Goal: Transaction & Acquisition: Purchase product/service

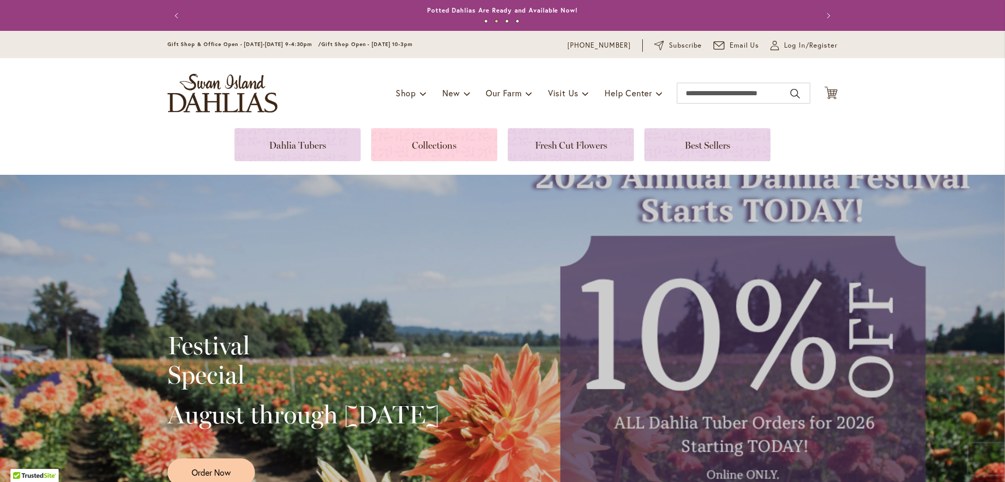
click at [429, 140] on link at bounding box center [434, 144] width 126 height 33
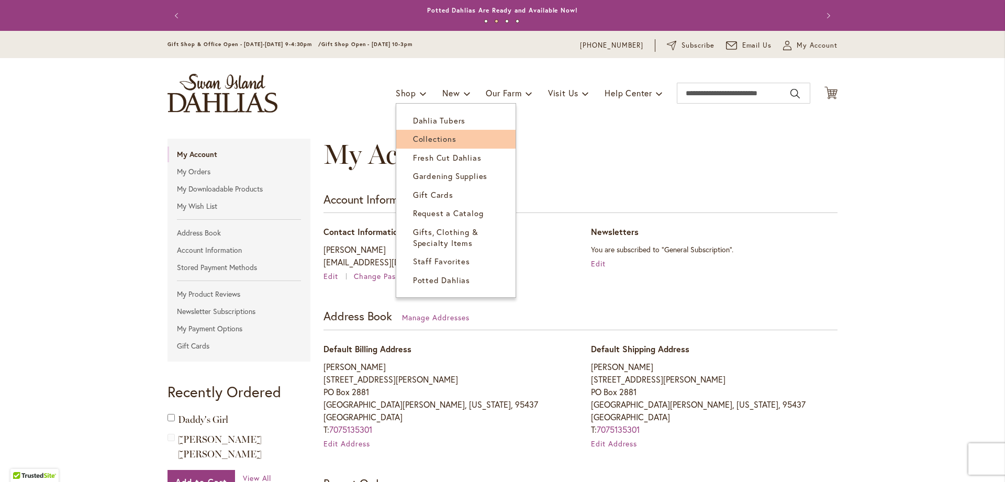
click at [427, 138] on span "Collections" at bounding box center [434, 139] width 43 height 10
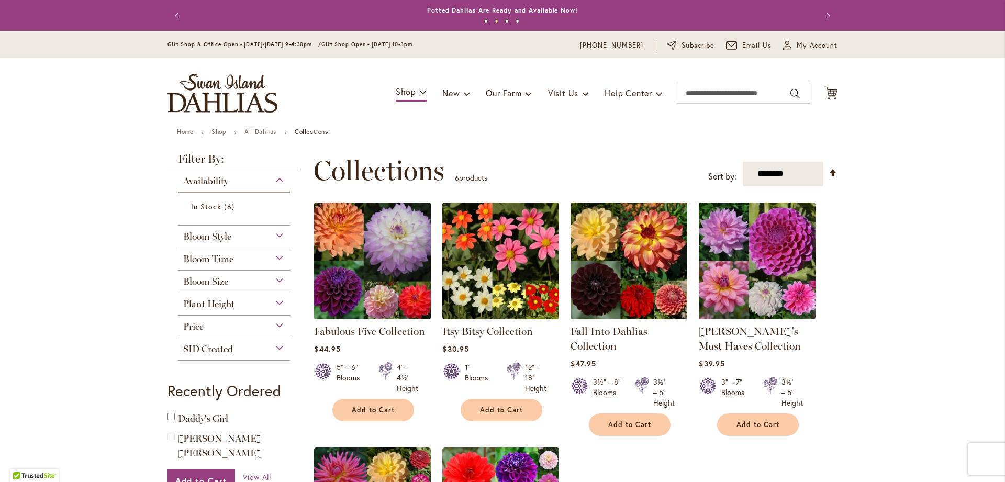
click at [380, 302] on img at bounding box center [373, 261] width 123 height 123
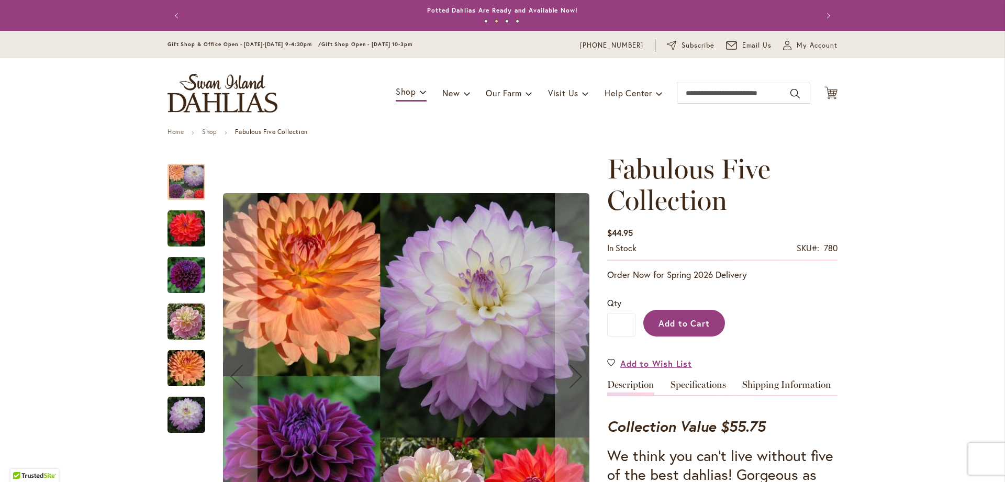
click at [704, 321] on span "Add to Cart" at bounding box center [685, 323] width 52 height 11
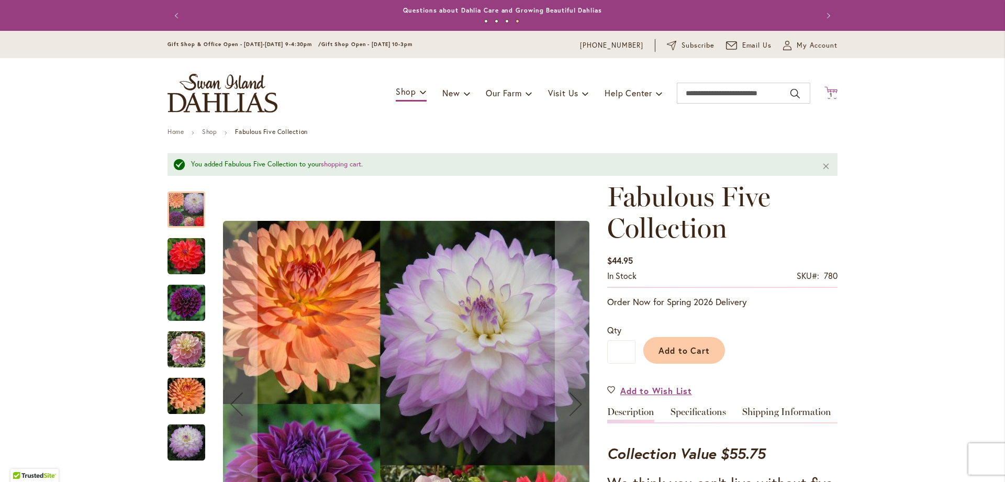
click at [832, 92] on icon "Cart .cls-1 { fill: #231f20; }" at bounding box center [831, 92] width 13 height 13
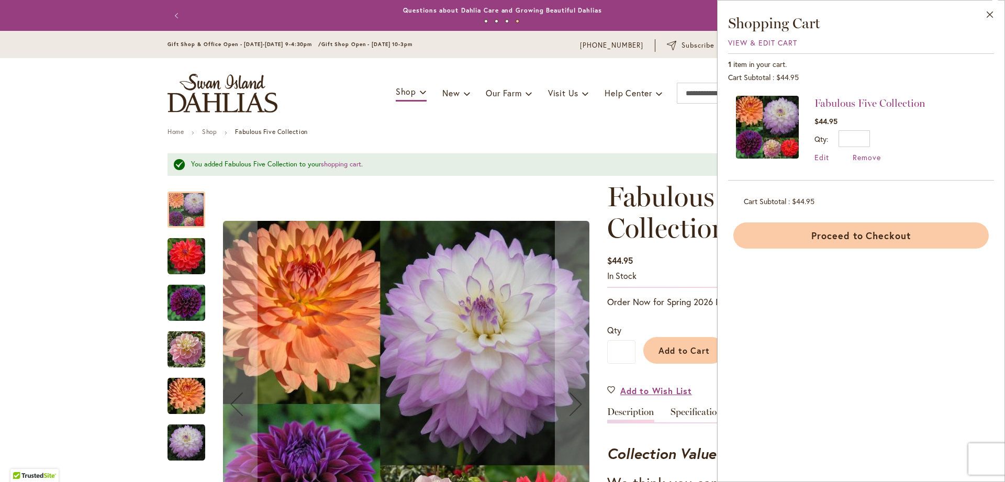
click at [854, 237] on button "Proceed to Checkout" at bounding box center [862, 236] width 256 height 26
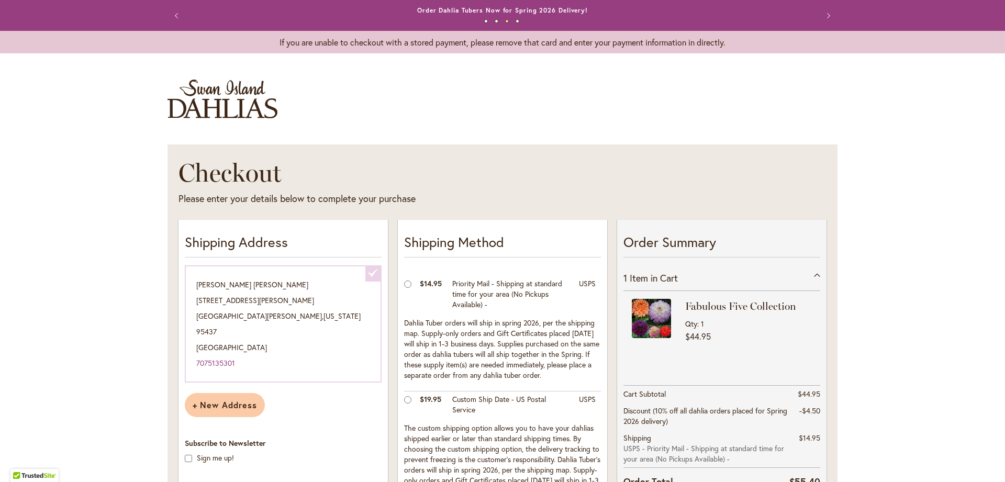
click at [0, 482] on div at bounding box center [0, 482] width 0 height 0
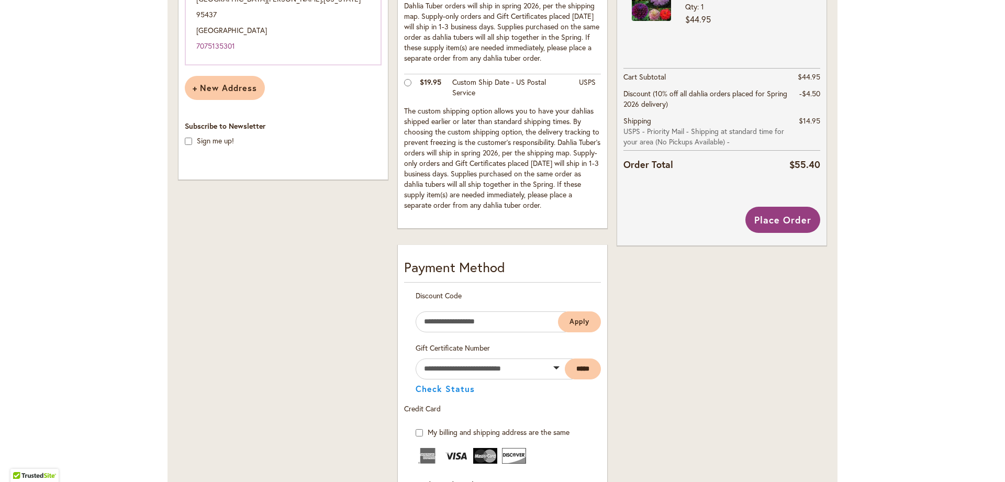
scroll to position [320, 0]
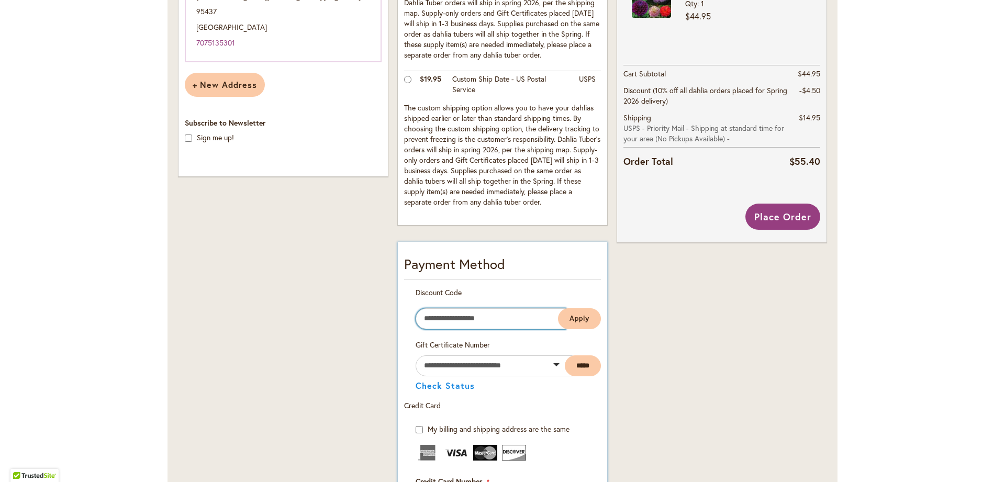
click at [470, 318] on input "Enter discount code" at bounding box center [491, 318] width 150 height 21
type input "*********"
click at [577, 317] on span "Apply" at bounding box center [580, 318] width 20 height 9
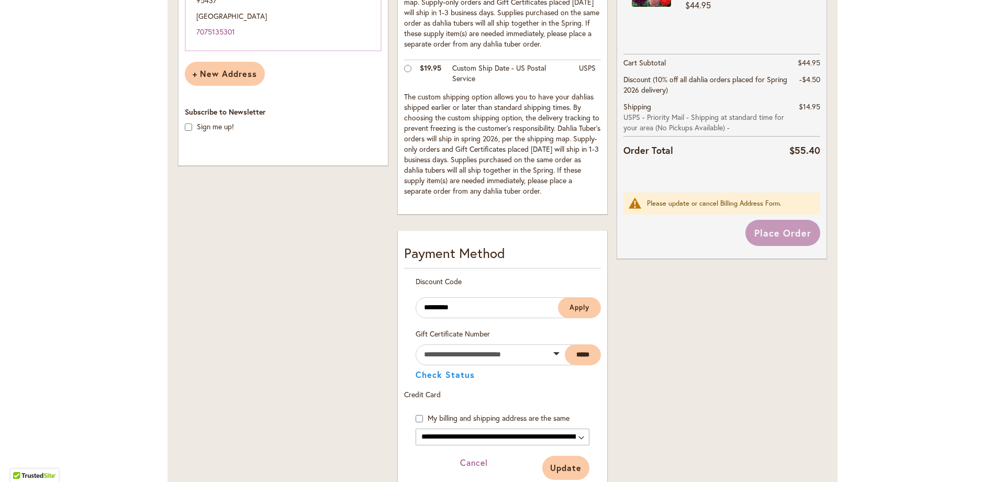
scroll to position [331, 0]
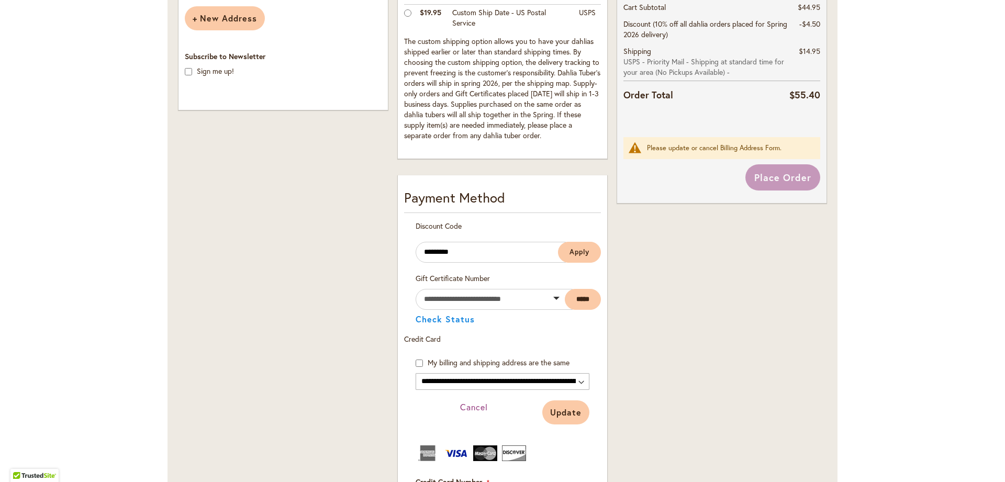
drag, startPoint x: 1002, startPoint y: 478, endPoint x: 995, endPoint y: 481, distance: 7.5
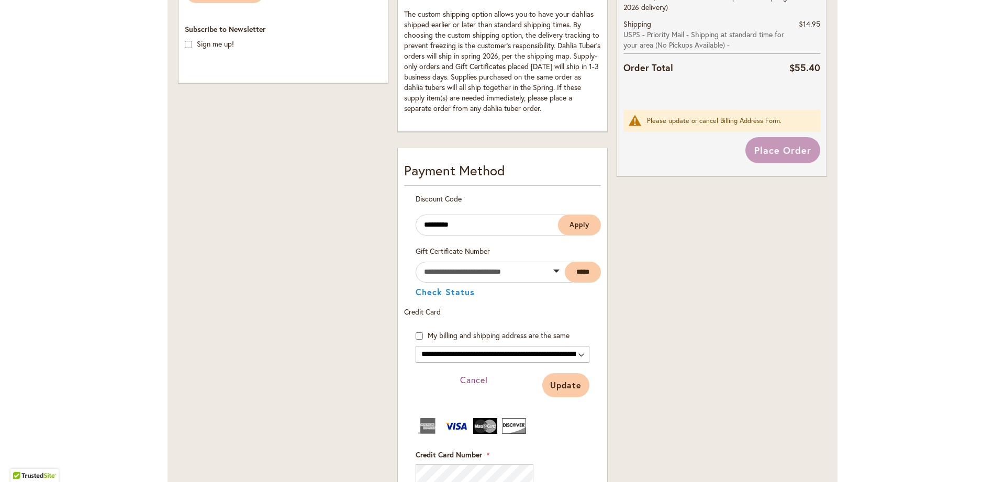
scroll to position [416, 0]
click at [568, 385] on span "Update" at bounding box center [565, 383] width 31 height 11
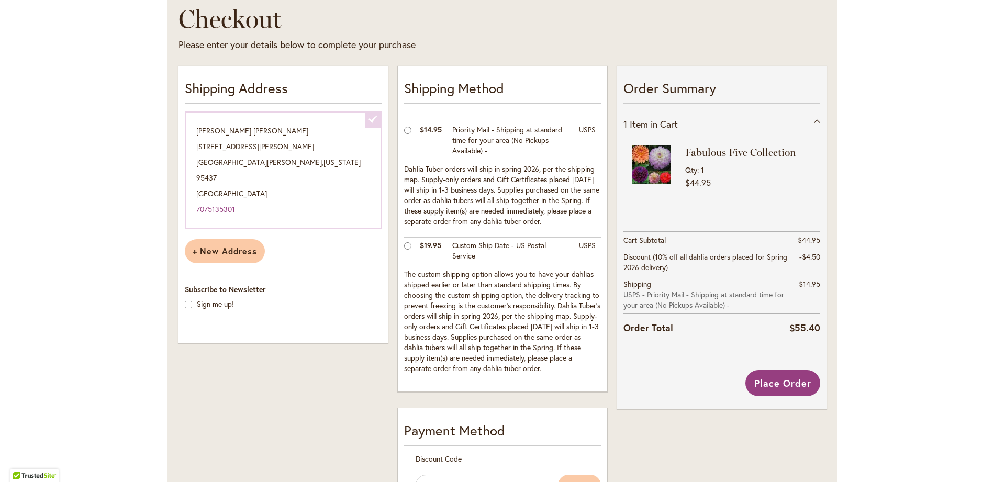
scroll to position [142, 0]
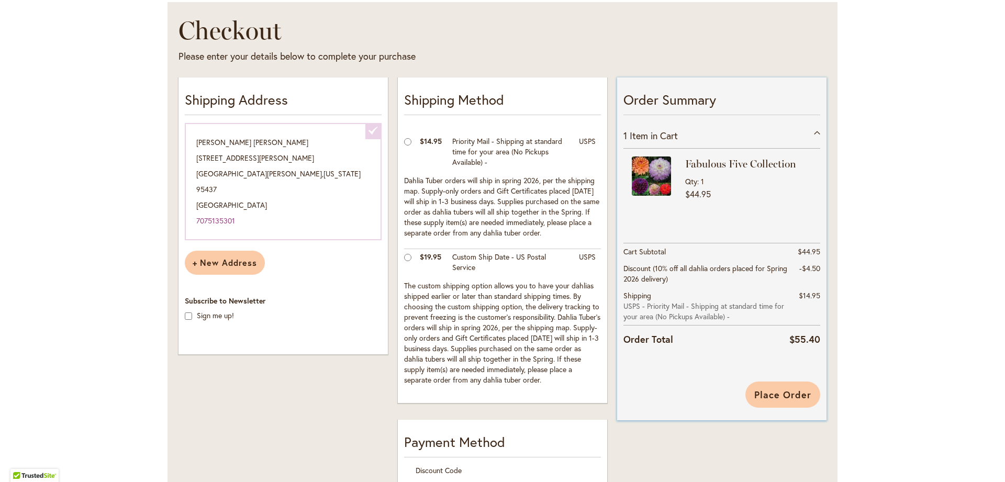
click at [783, 392] on span "Place Order" at bounding box center [783, 395] width 57 height 13
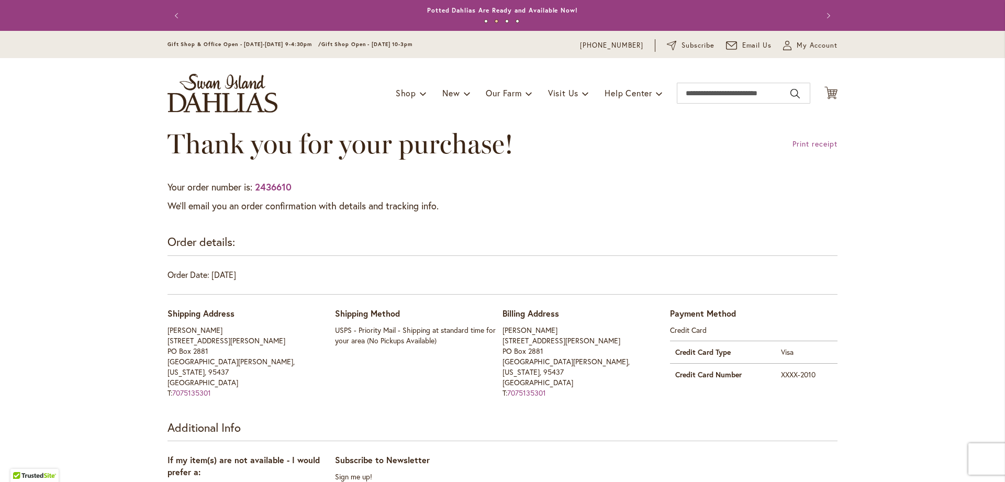
click at [821, 26] on button "Next" at bounding box center [827, 15] width 21 height 21
click at [816, 43] on span "My Account" at bounding box center [817, 45] width 41 height 10
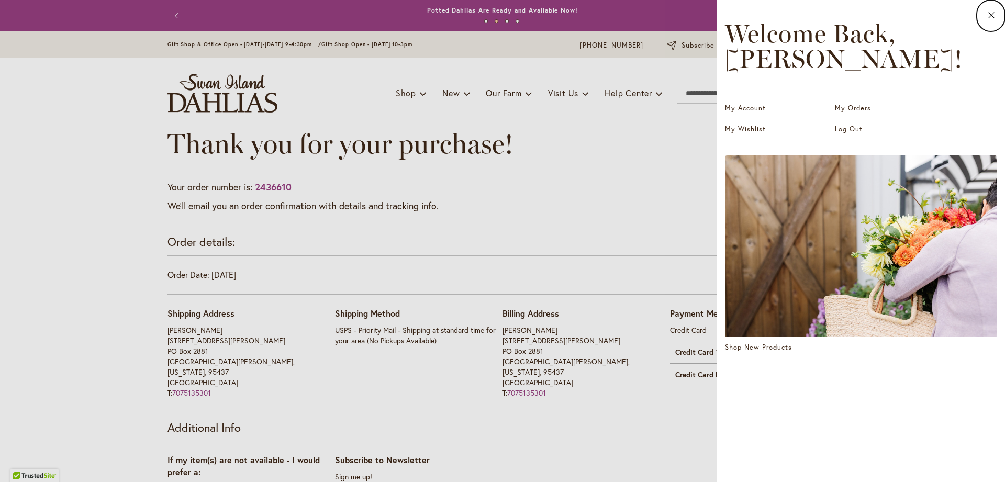
click at [759, 129] on link "My Wishlist" at bounding box center [777, 129] width 105 height 10
